Goal: Transaction & Acquisition: Book appointment/travel/reservation

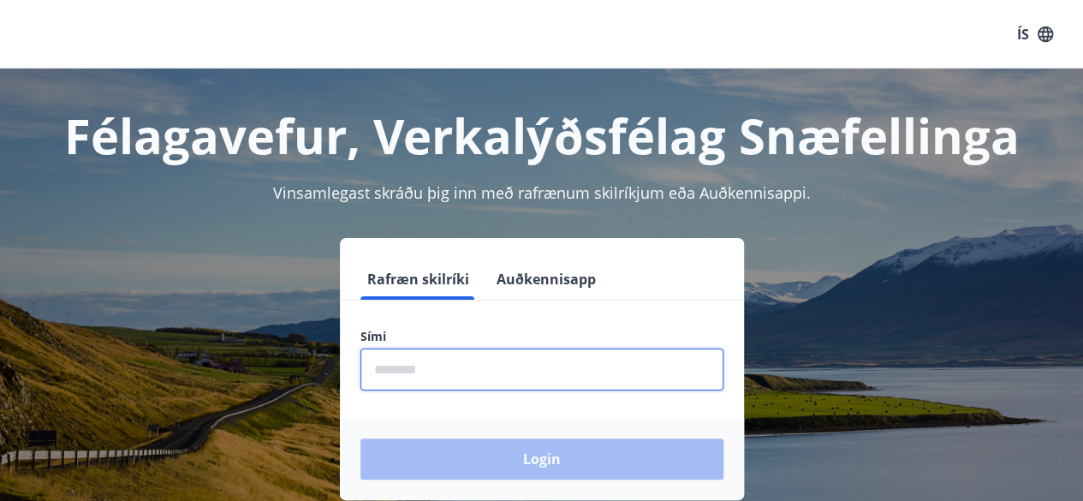
click at [431, 365] on input "phone" at bounding box center [541, 369] width 363 height 42
type input "********"
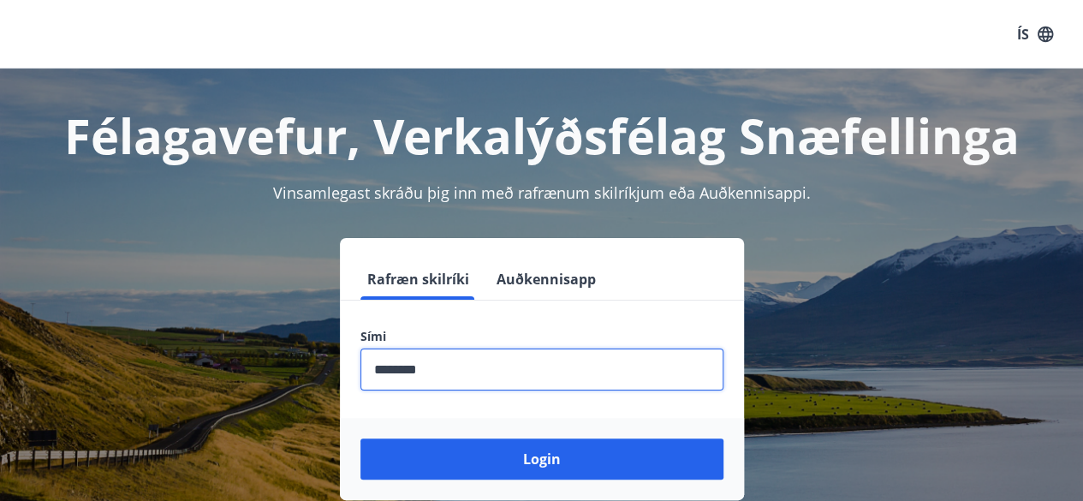
click at [360, 438] on button "Login" at bounding box center [541, 458] width 363 height 41
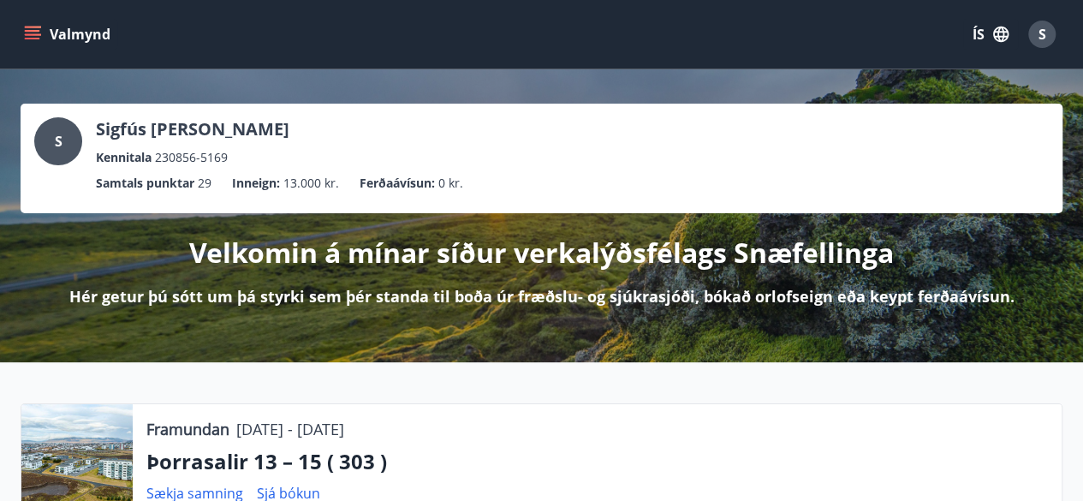
click at [34, 28] on icon "menu" at bounding box center [32, 34] width 17 height 17
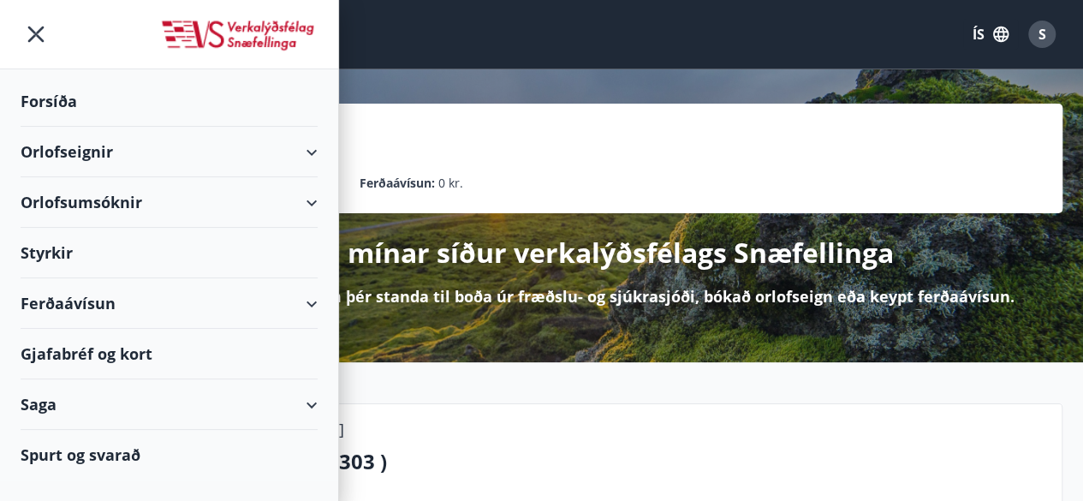
click at [83, 153] on div "Orlofseignir" at bounding box center [169, 152] width 297 height 50
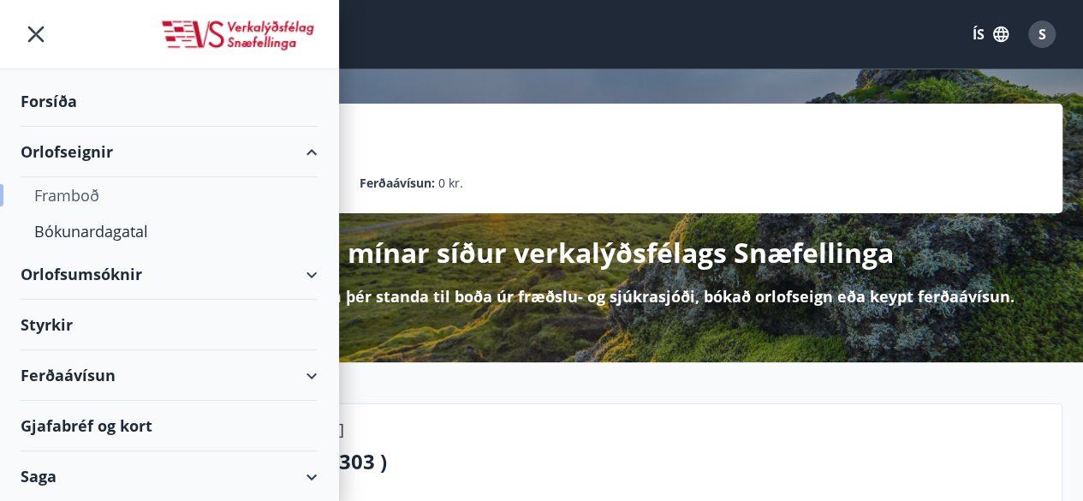
click at [84, 191] on div "Framboð" at bounding box center [169, 195] width 270 height 36
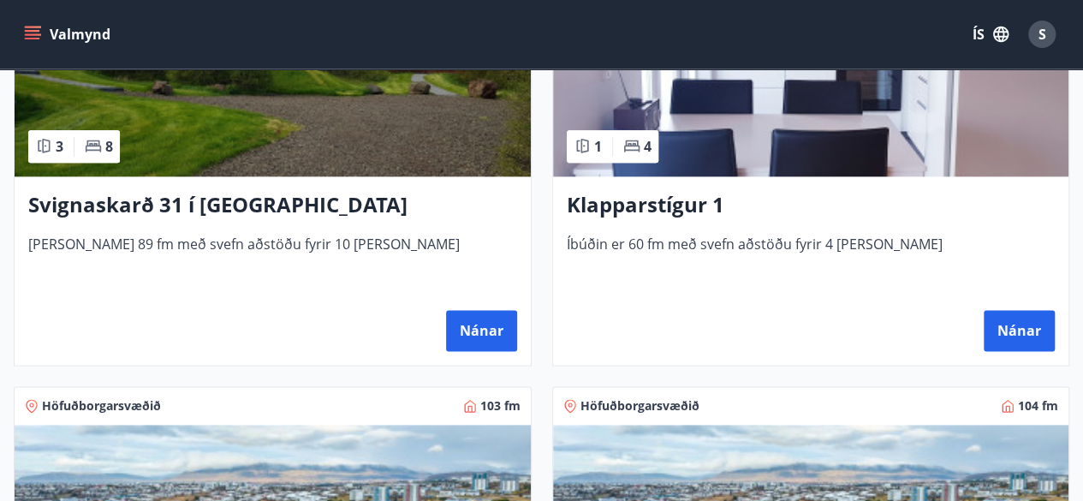
scroll to position [924, 0]
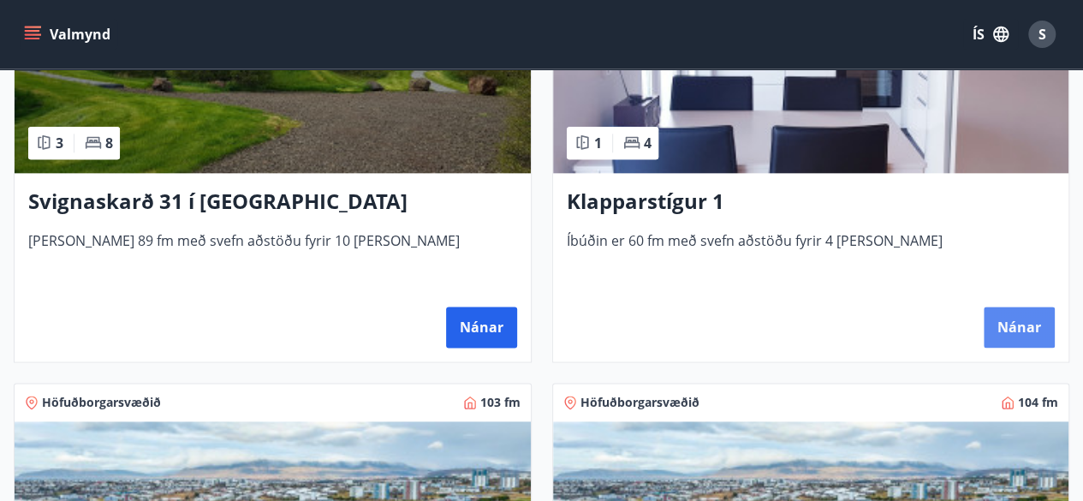
click at [1025, 328] on button "Nánar" at bounding box center [1018, 326] width 71 height 41
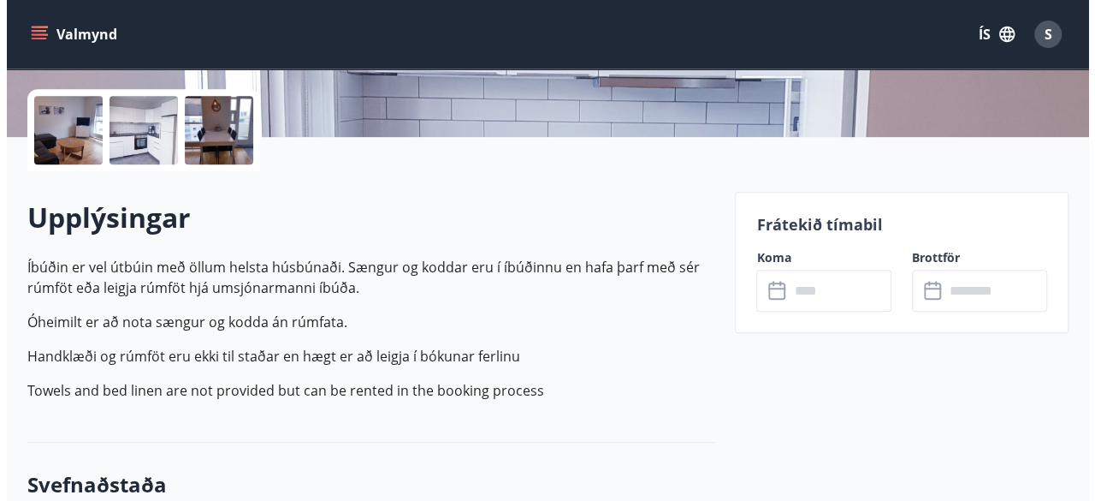
scroll to position [411, 0]
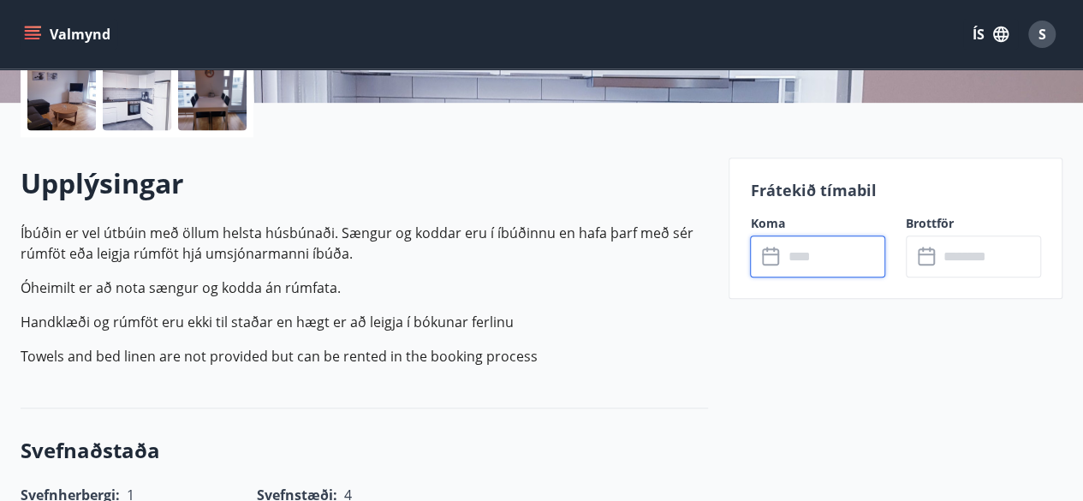
click at [835, 258] on input "text" at bounding box center [833, 256] width 103 height 42
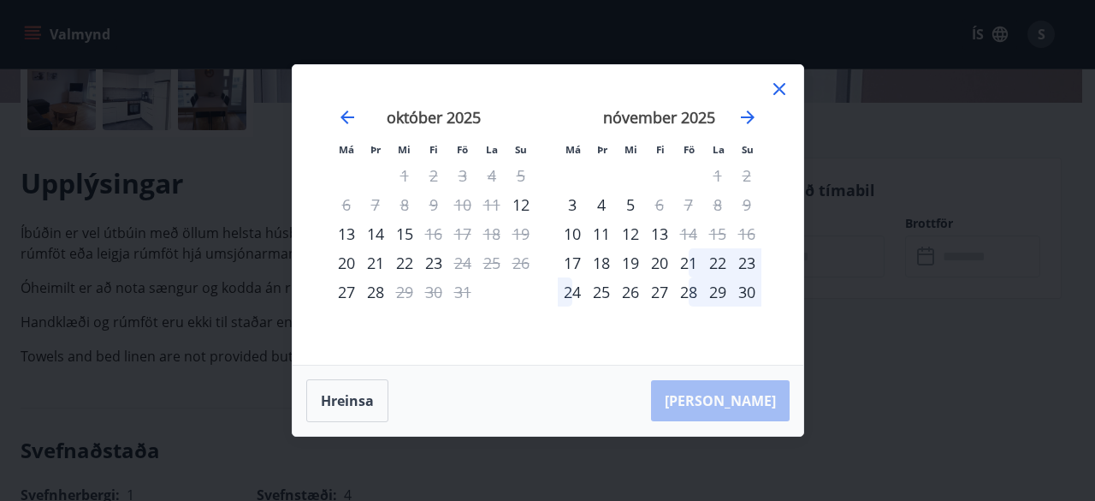
click at [846, 92] on div "Má Þr Mi Fi Fö La Su Má Þr Mi Fi Fö La Su september 2025 1 2 3 4 5 6 7 8 9 10 1…" at bounding box center [547, 250] width 1095 height 501
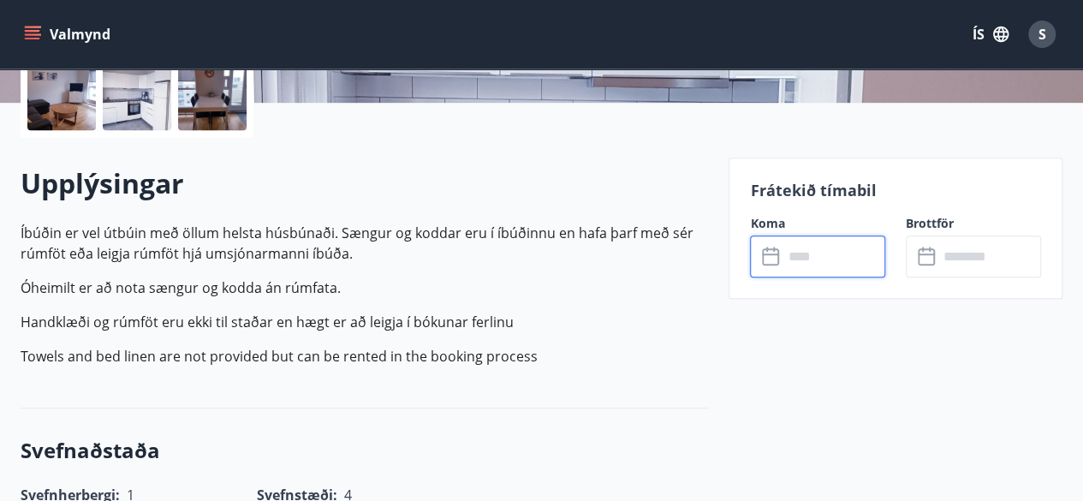
click at [840, 252] on input "text" at bounding box center [833, 256] width 103 height 42
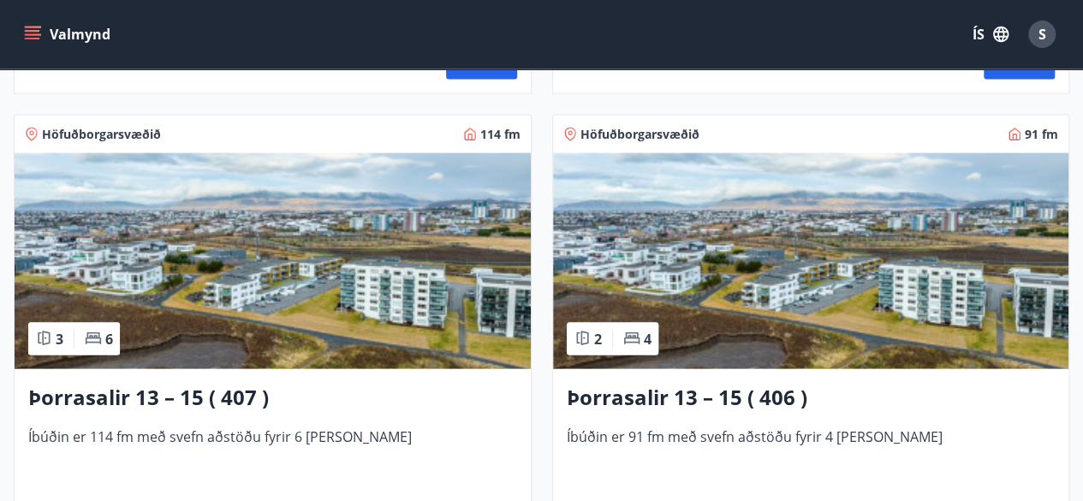
scroll to position [1677, 0]
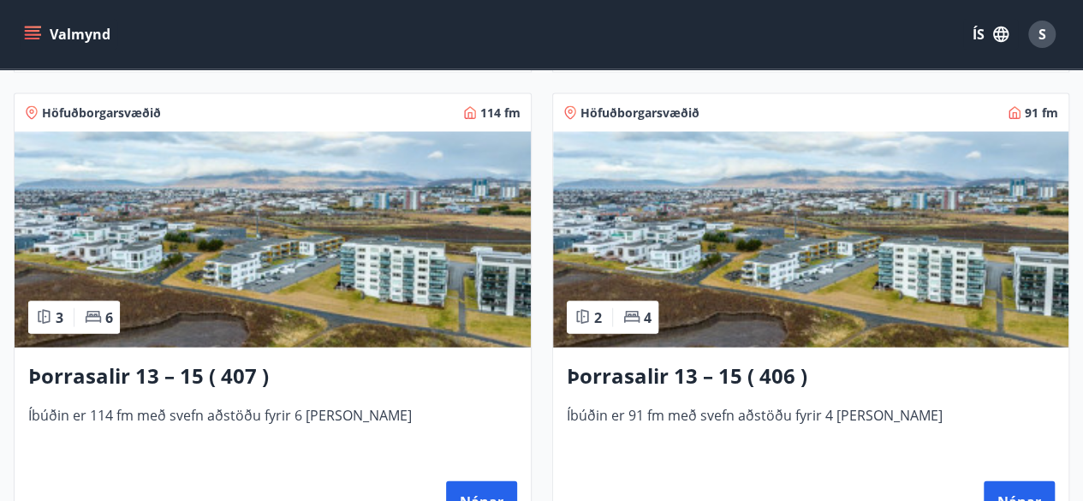
click at [867, 309] on img at bounding box center [811, 240] width 516 height 216
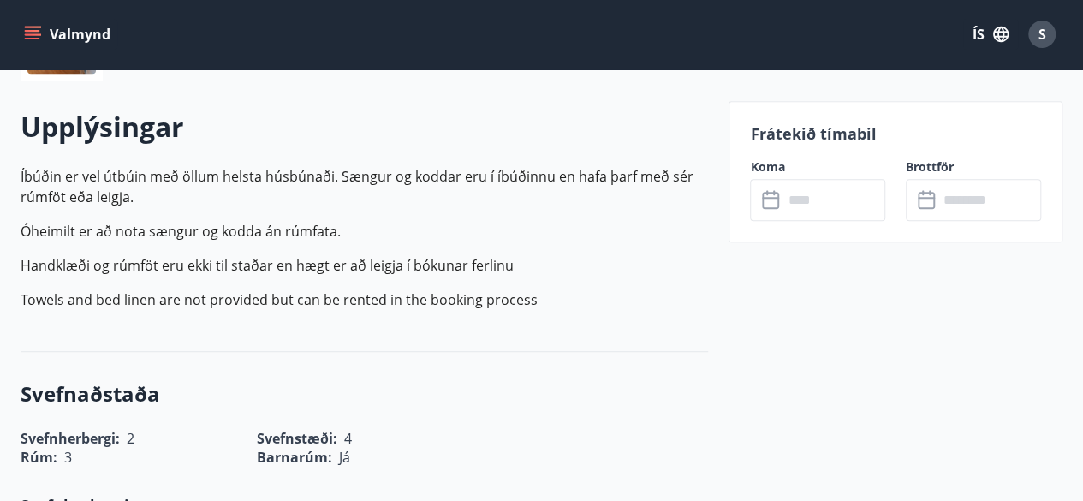
scroll to position [479, 0]
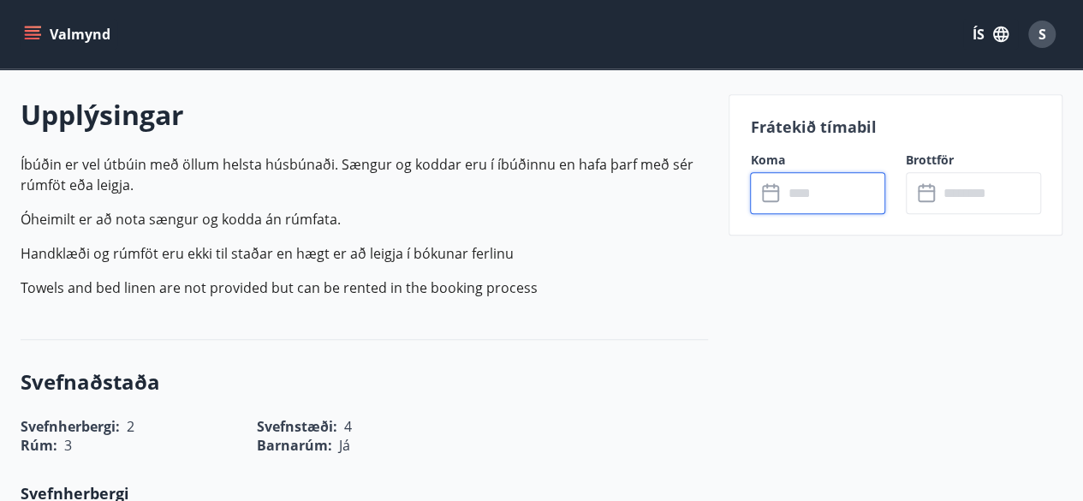
click at [857, 191] on input "text" at bounding box center [833, 193] width 103 height 42
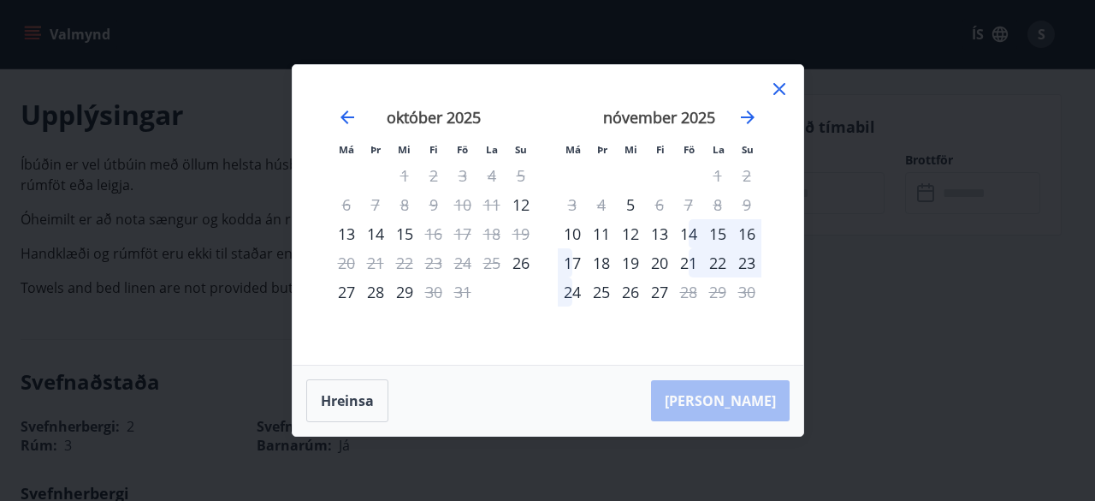
click at [350, 231] on div "13" at bounding box center [346, 233] width 29 height 29
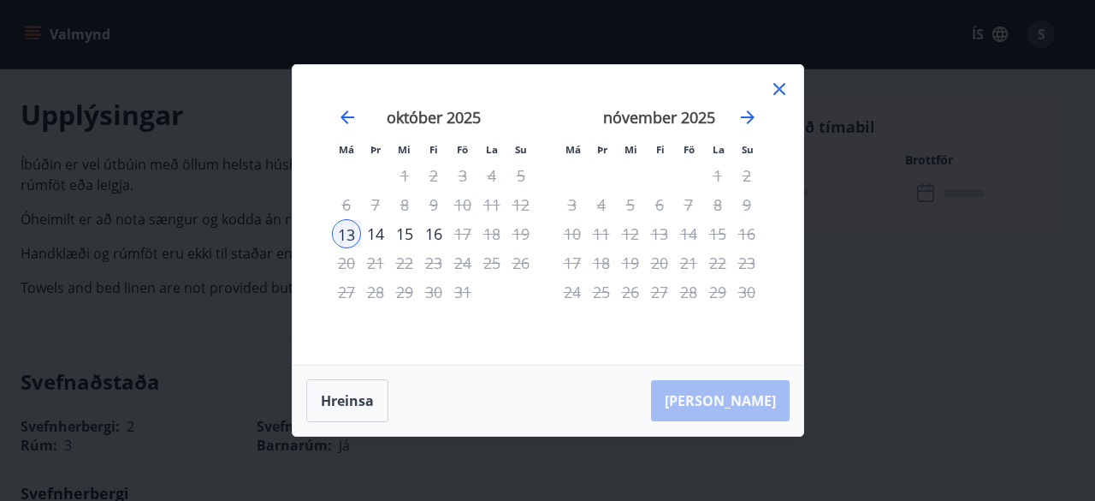
click at [407, 230] on div "15" at bounding box center [404, 233] width 29 height 29
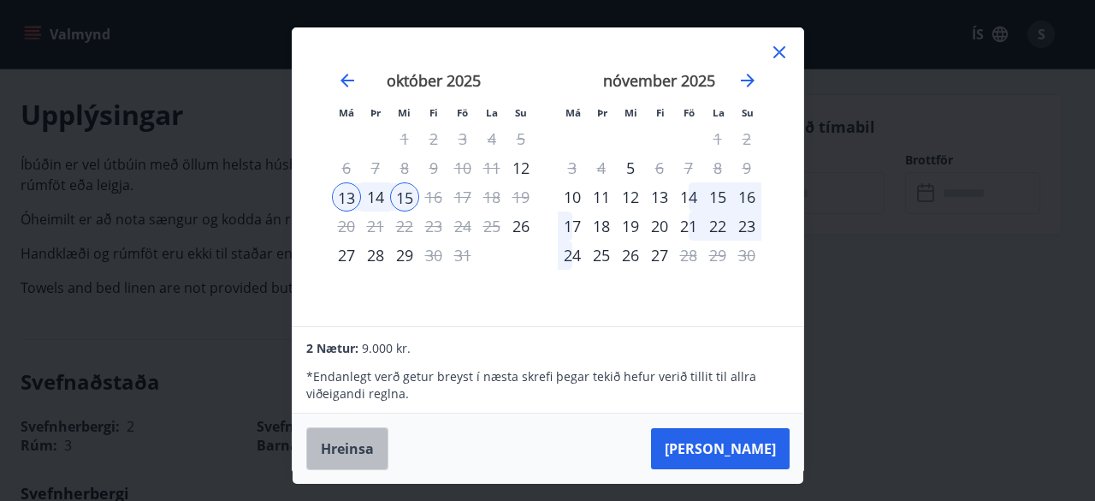
click at [353, 442] on button "Hreinsa" at bounding box center [347, 448] width 82 height 43
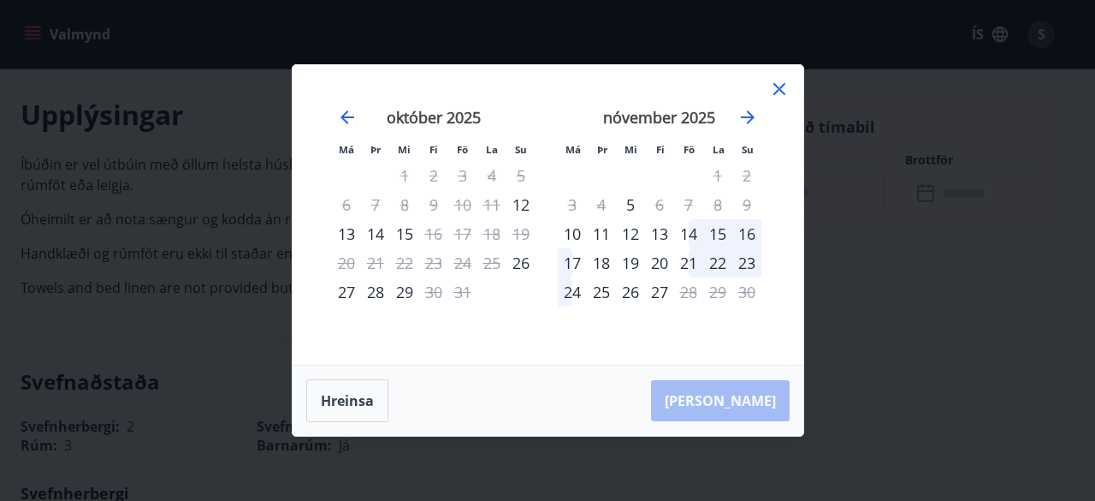
click at [775, 88] on icon at bounding box center [779, 89] width 21 height 21
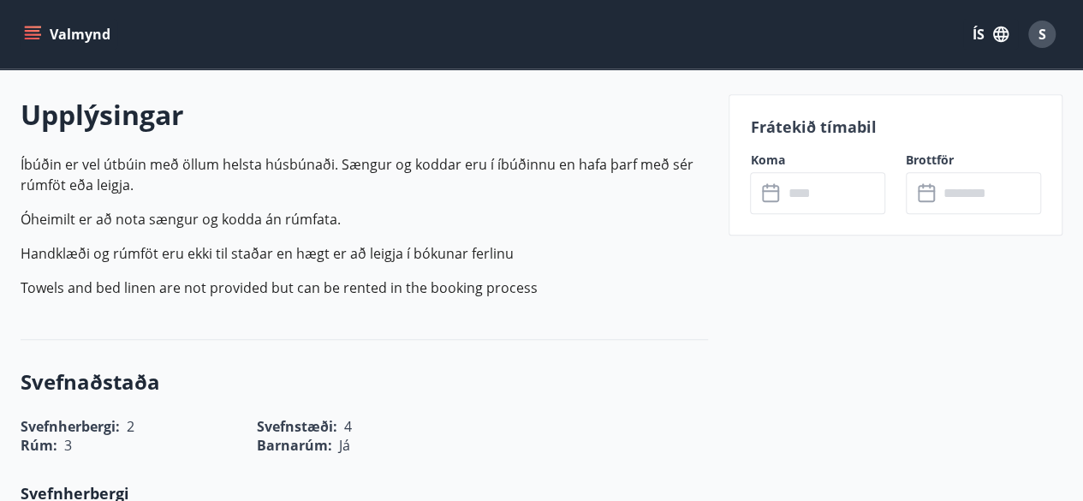
click at [31, 34] on icon "menu" at bounding box center [34, 34] width 19 height 2
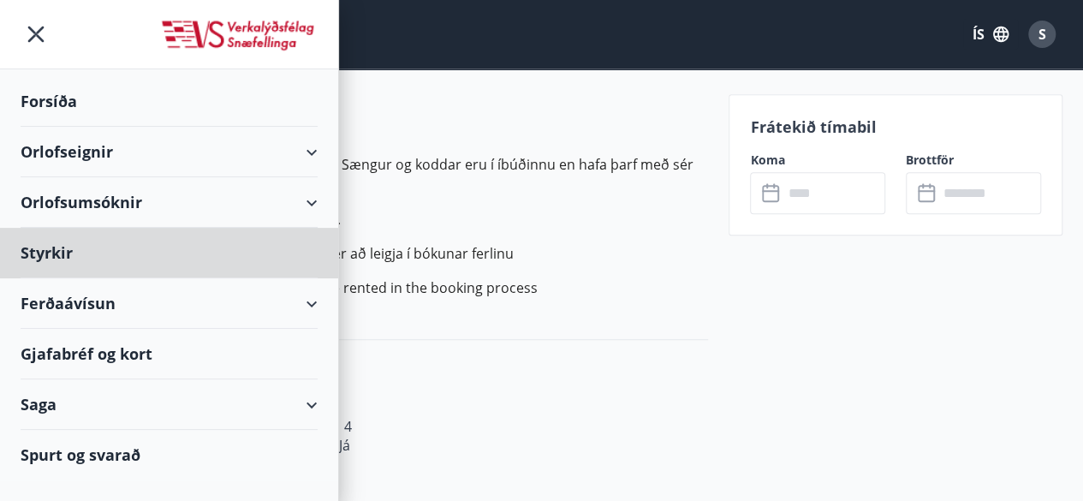
click at [57, 102] on div "Forsíða" at bounding box center [169, 101] width 297 height 50
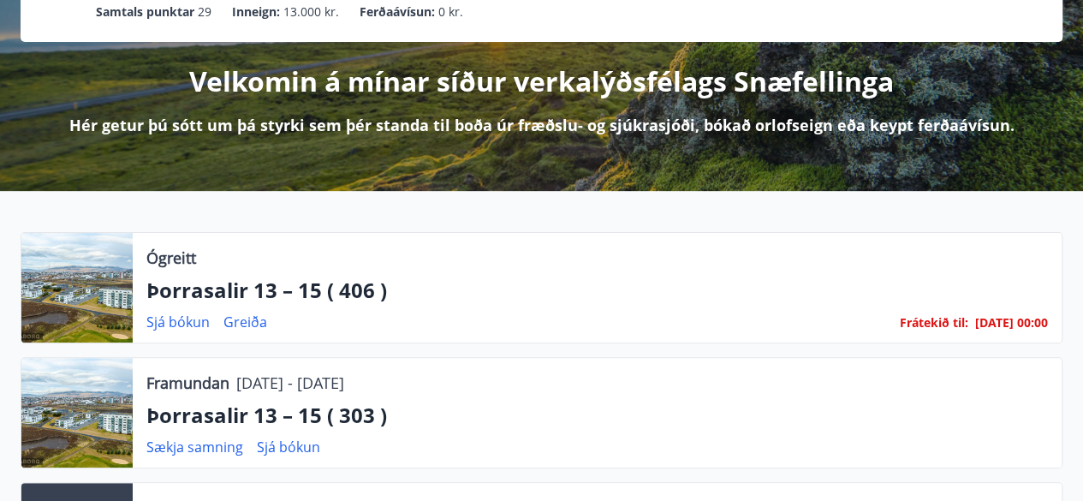
scroll to position [205, 0]
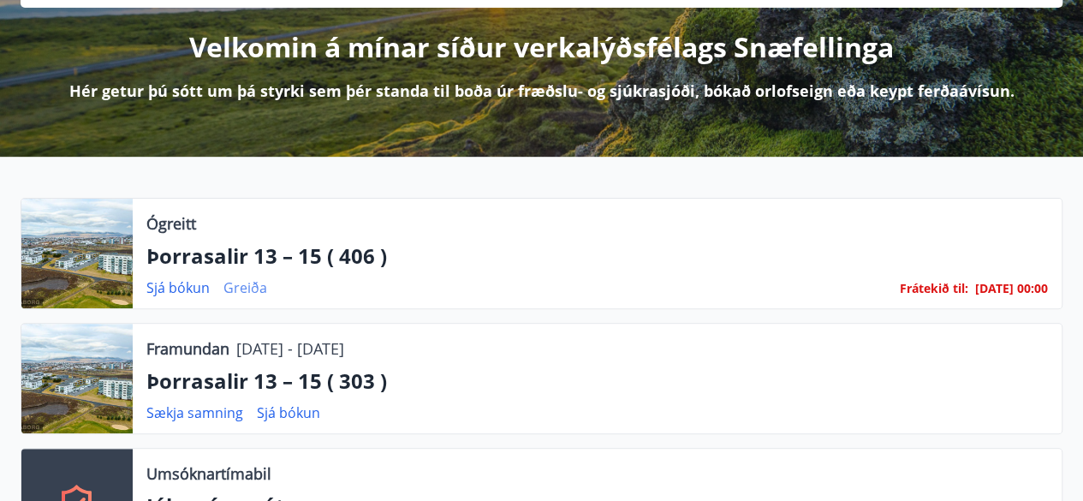
click at [241, 286] on link "Greiða" at bounding box center [245, 287] width 44 height 19
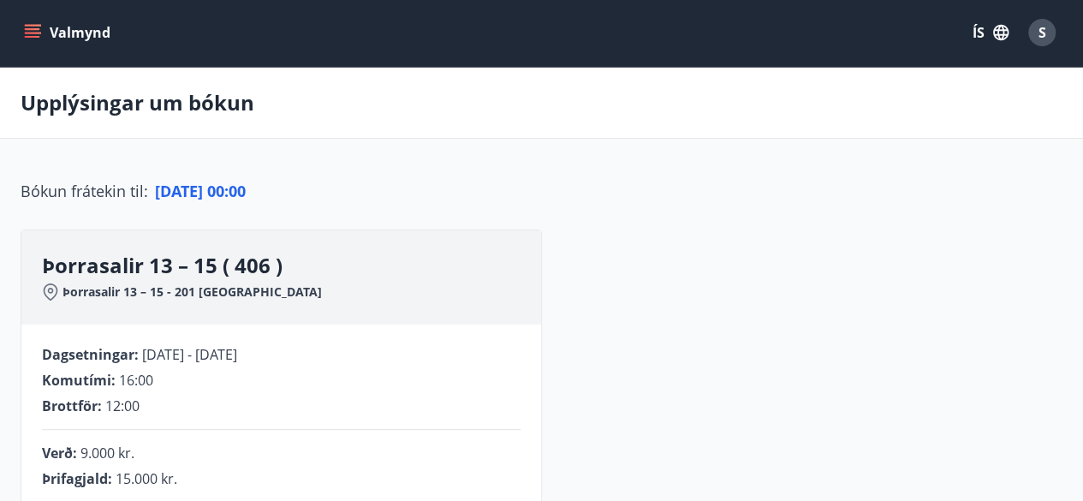
scroll to position [205, 0]
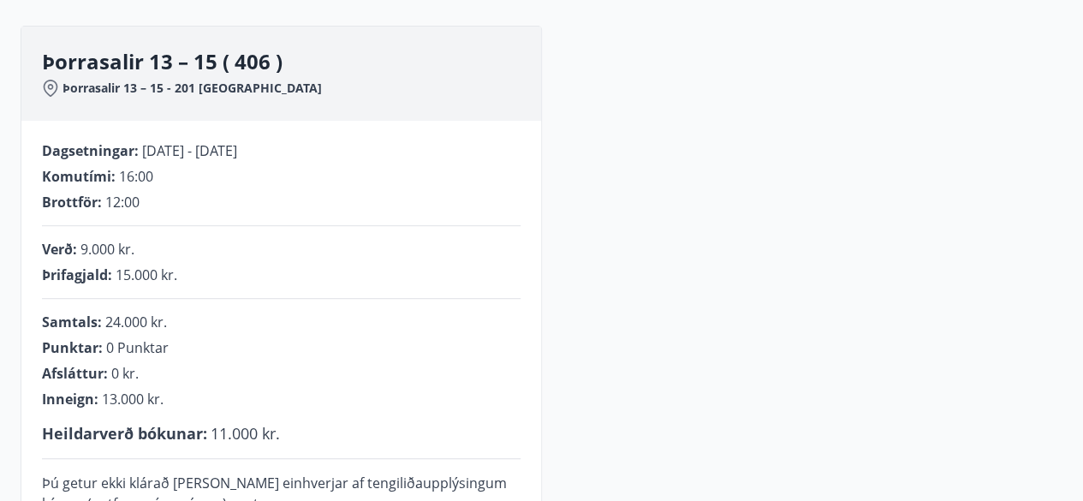
click at [827, 207] on div "**********" at bounding box center [541, 385] width 1041 height 718
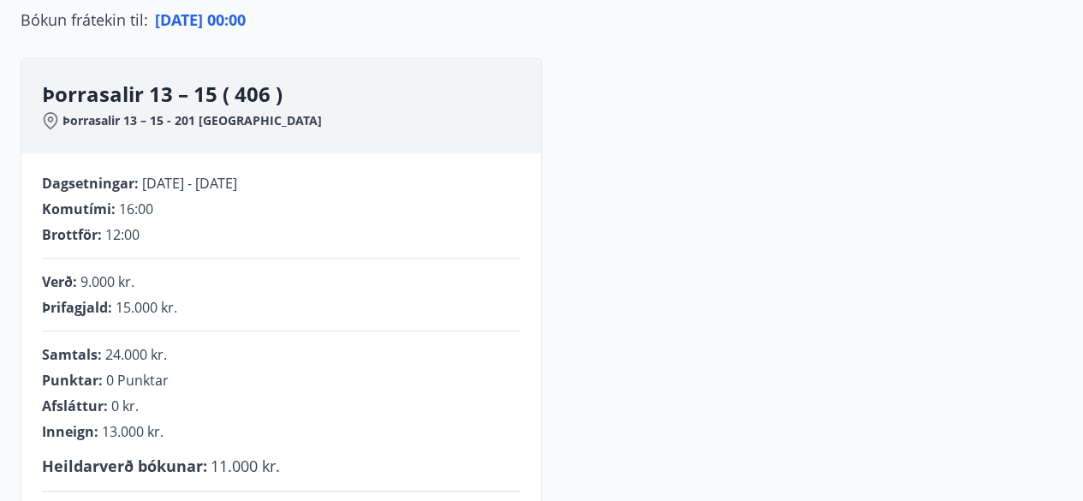
scroll to position [171, 0]
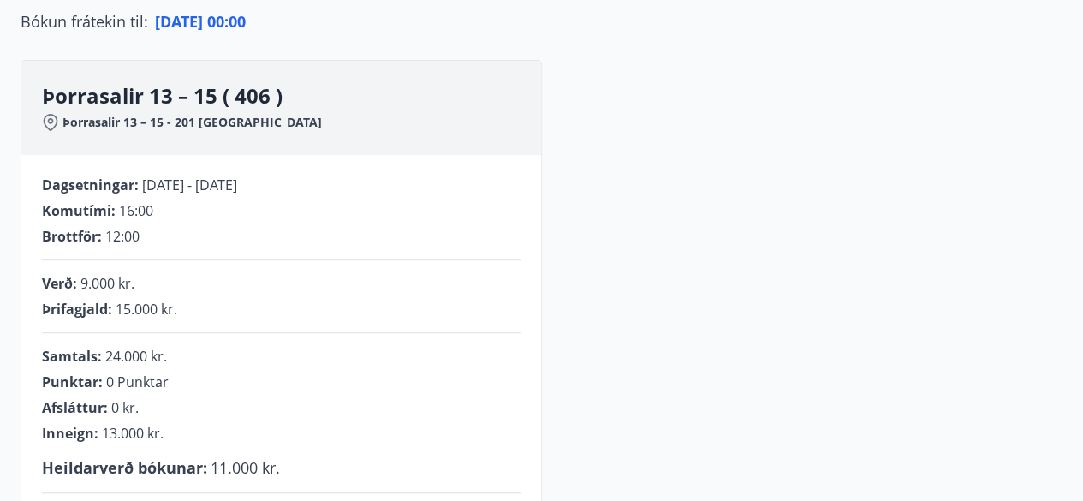
drag, startPoint x: 827, startPoint y: 207, endPoint x: 986, endPoint y: 165, distance: 164.6
click at [986, 165] on div "**********" at bounding box center [541, 419] width 1041 height 718
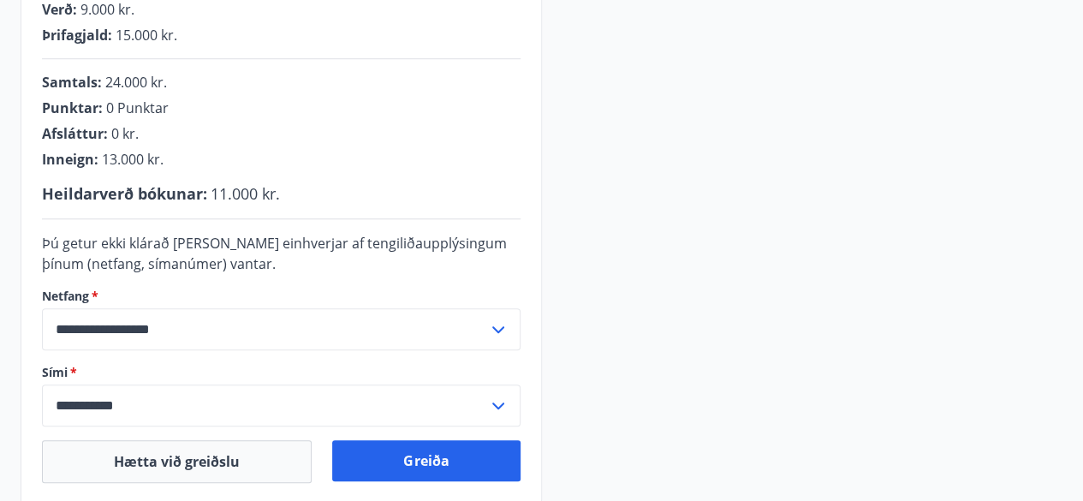
scroll to position [479, 0]
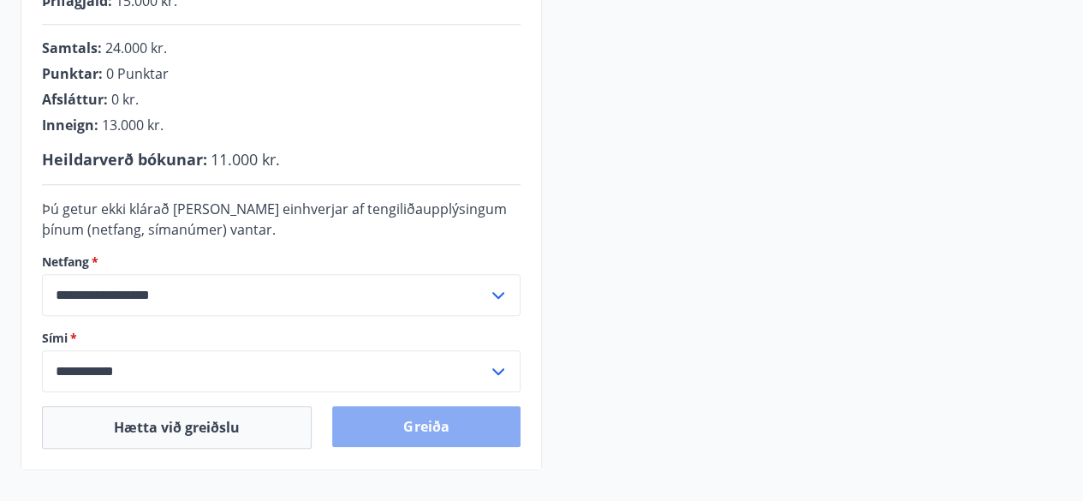
click at [435, 430] on button "Greiða" at bounding box center [425, 426] width 187 height 41
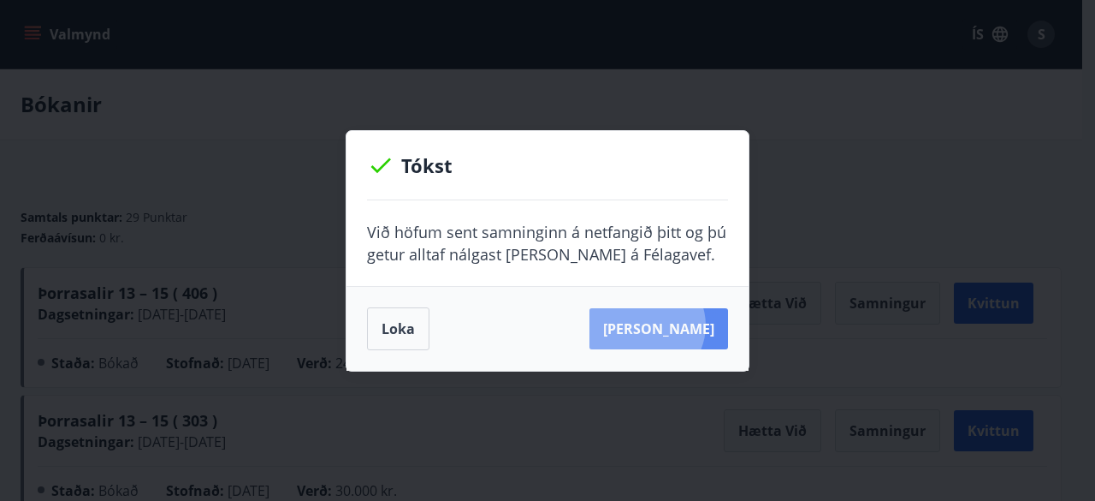
click at [673, 324] on button "[PERSON_NAME]" at bounding box center [659, 328] width 139 height 41
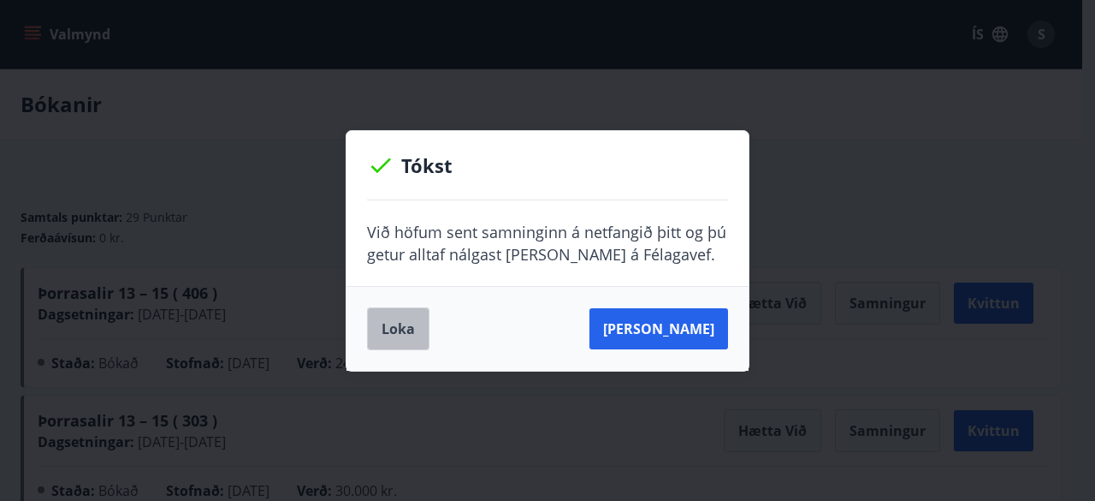
click at [390, 332] on button "Loka" at bounding box center [398, 328] width 62 height 43
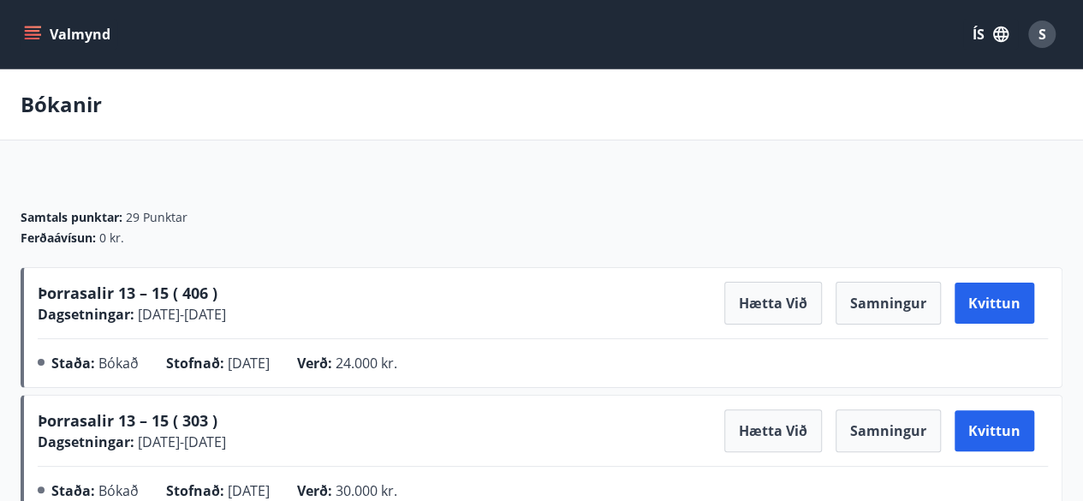
click at [1051, 105] on div "Bókanir" at bounding box center [541, 104] width 1083 height 71
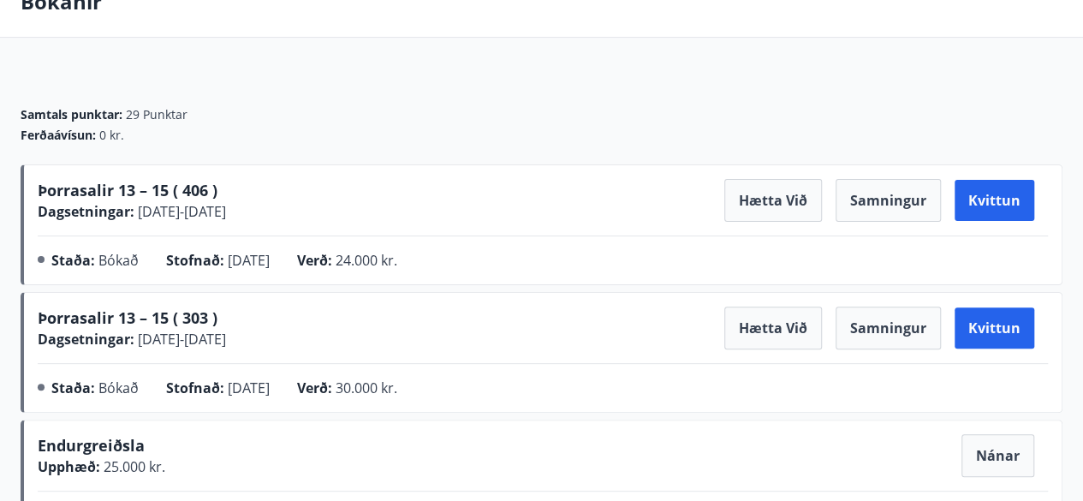
scroll to position [137, 0]
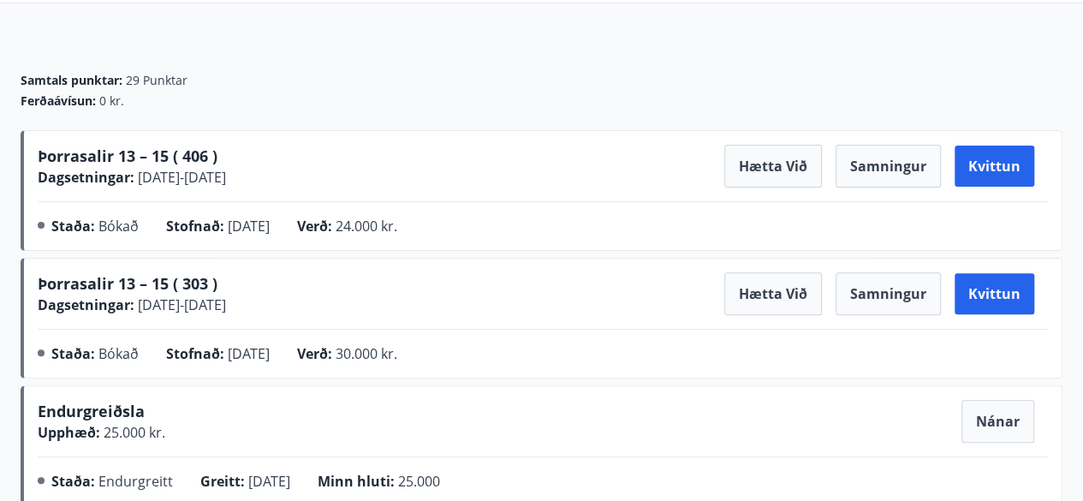
drag, startPoint x: 1051, startPoint y: 105, endPoint x: 887, endPoint y: 43, distance: 175.8
click at [887, 43] on div "Samtals punktar : 29 Punktar Ferðaávísun : 0 kr." at bounding box center [541, 84] width 1041 height 92
drag, startPoint x: 893, startPoint y: 45, endPoint x: 522, endPoint y: 58, distance: 371.6
click at [522, 58] on div "Samtals punktar : 29 Punktar Ferðaávísun : 0 kr." at bounding box center [541, 84] width 1041 height 92
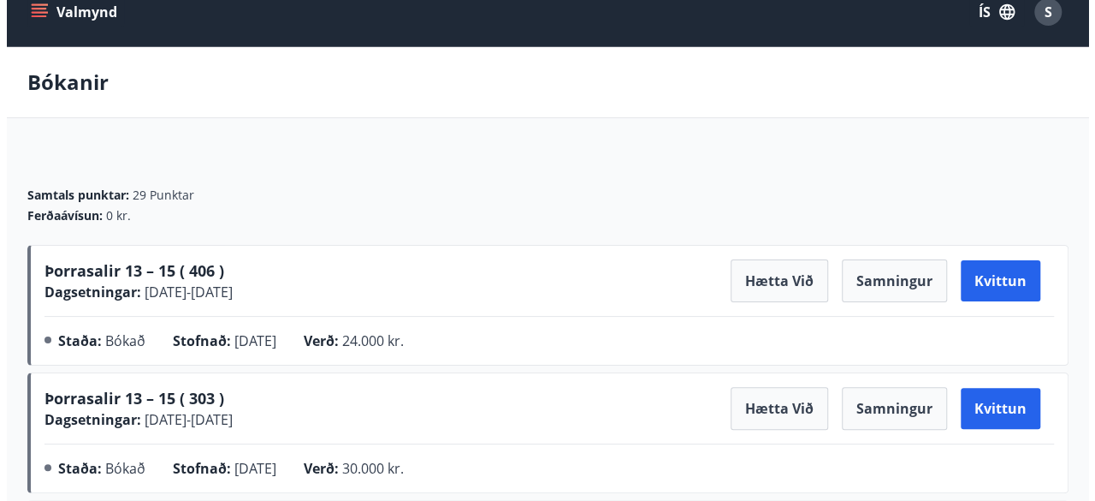
scroll to position [0, 0]
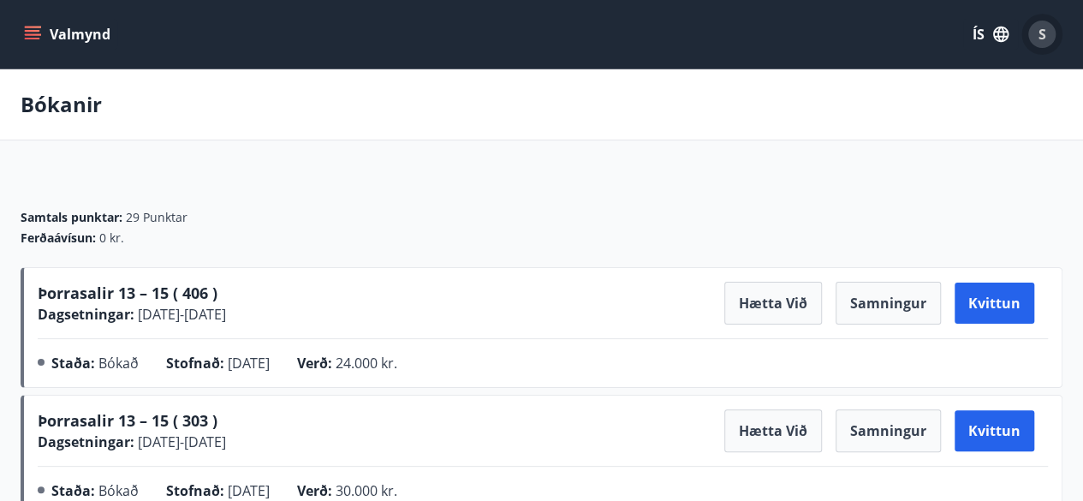
click at [1039, 37] on span "S" at bounding box center [1042, 34] width 8 height 19
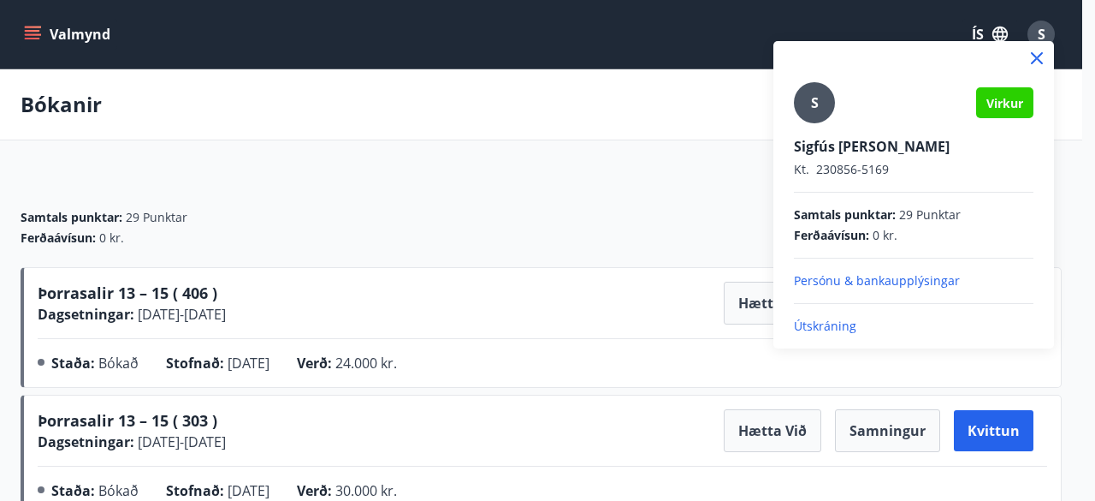
click at [816, 333] on p "Útskráning" at bounding box center [914, 325] width 240 height 17
